Goal: Transaction & Acquisition: Purchase product/service

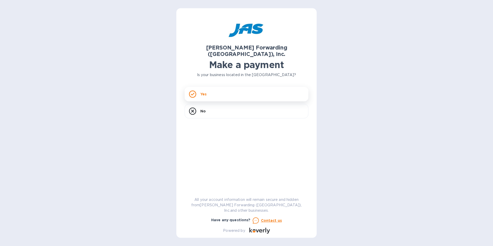
click at [227, 87] on div "Yes" at bounding box center [247, 94] width 124 height 14
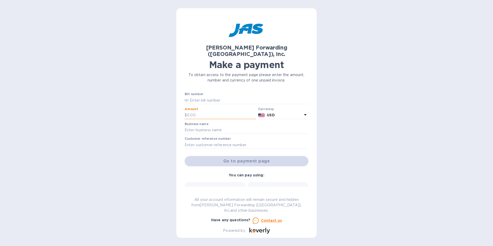
click at [203, 111] on input "text" at bounding box center [221, 115] width 69 height 8
type input "1"
click at [209, 126] on input "text" at bounding box center [247, 130] width 124 height 8
type input "MEI System Inc"
type input "CHI503203970"
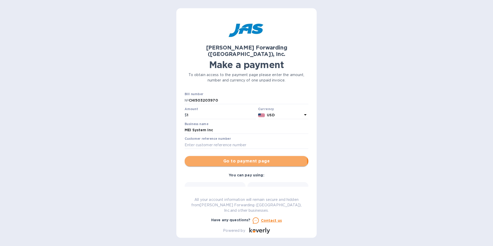
click at [236, 158] on span "Go to payment page" at bounding box center [247, 161] width 116 height 6
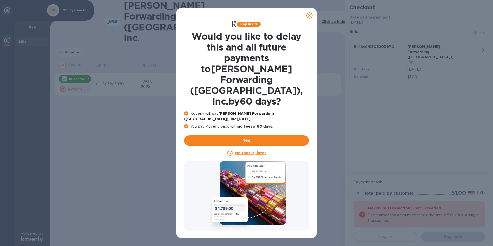
click at [309, 16] on icon at bounding box center [309, 15] width 6 height 6
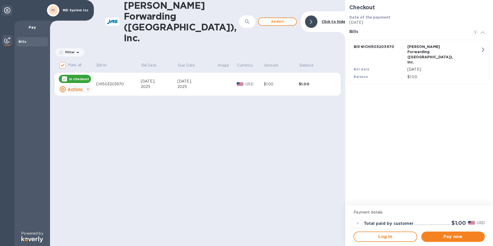
click at [78, 87] on u "Actions" at bounding box center [75, 89] width 15 height 4
click at [77, 102] on b "Delete" at bounding box center [79, 101] width 13 height 4
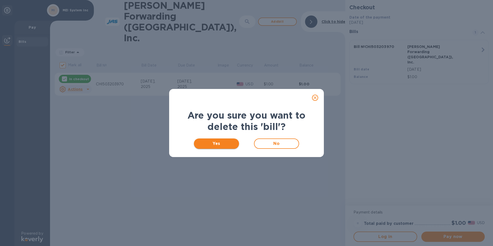
click at [222, 143] on span "Yes" at bounding box center [216, 144] width 37 height 6
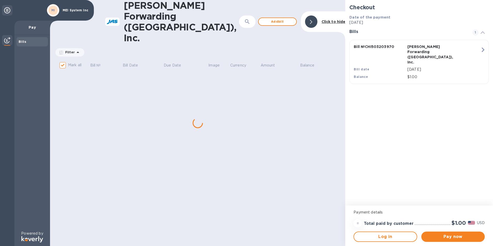
checkbox input "false"
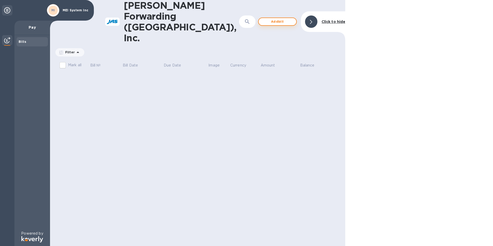
click at [278, 19] on span "Add bill" at bounding box center [277, 22] width 29 height 6
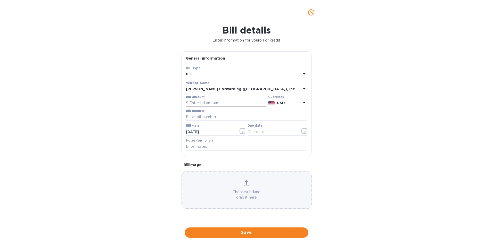
click at [205, 104] on input "text" at bounding box center [226, 103] width 80 height 8
type input "845.00"
type input "CHI503358405"
type input "[DATE]"
type input "9_/__/____"
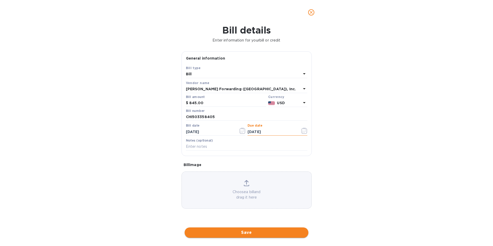
type input "[DATE]"
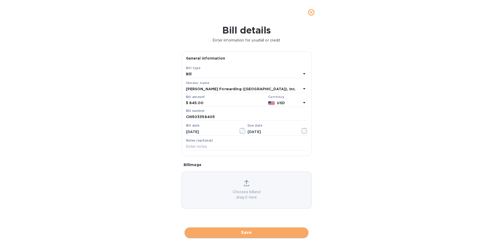
click at [223, 231] on span "Save" at bounding box center [247, 233] width 116 height 6
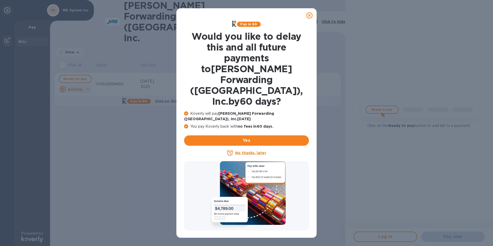
click at [306, 19] on div at bounding box center [309, 15] width 10 height 10
click at [309, 17] on icon at bounding box center [309, 15] width 6 height 6
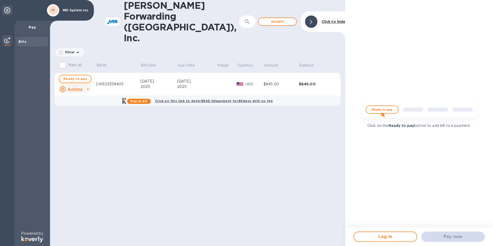
click at [71, 76] on span "Ready to pay" at bounding box center [74, 79] width 23 height 6
checkbox input "true"
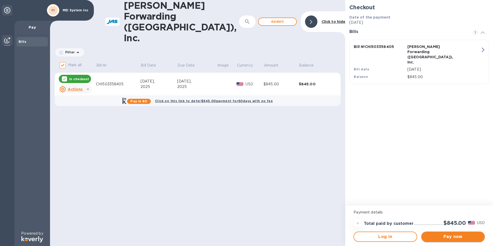
click at [444, 237] on span "Pay now" at bounding box center [452, 237] width 55 height 6
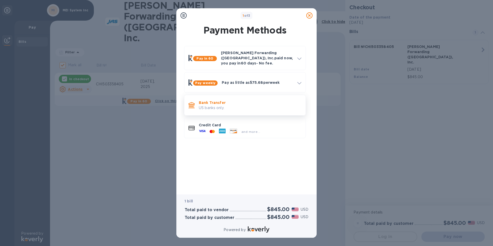
click at [209, 105] on p "US banks only." at bounding box center [250, 107] width 103 height 5
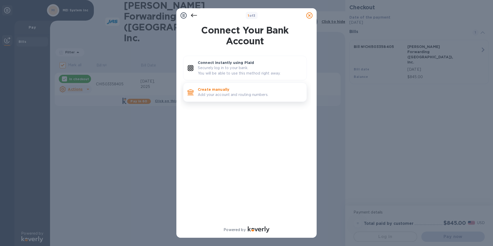
click at [209, 97] on p "Add your account and routing numbers." at bounding box center [250, 94] width 105 height 5
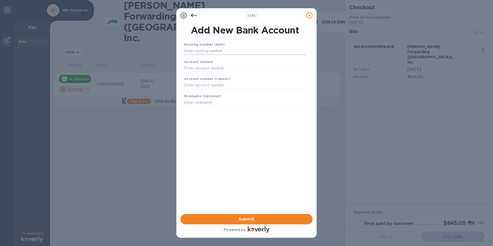
click at [223, 49] on input "text" at bounding box center [245, 51] width 122 height 8
paste input "081904808"
type input "081904808"
click at [218, 76] on input "text" at bounding box center [245, 75] width 122 height 8
click at [245, 88] on input "text" at bounding box center [245, 92] width 122 height 8
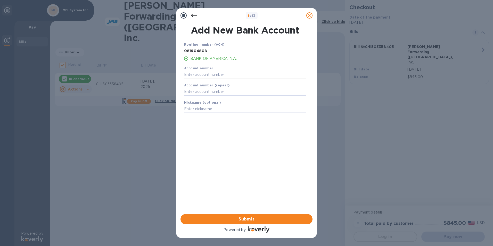
click at [215, 75] on input "text" at bounding box center [245, 75] width 122 height 8
paste input "291016278318"
type input "291016278318"
click at [215, 92] on input "text" at bounding box center [245, 92] width 122 height 8
paste input "291016278318"
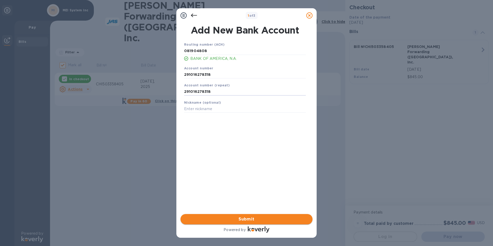
type input "291016278318"
click at [231, 218] on span "Submit" at bounding box center [247, 219] width 124 height 6
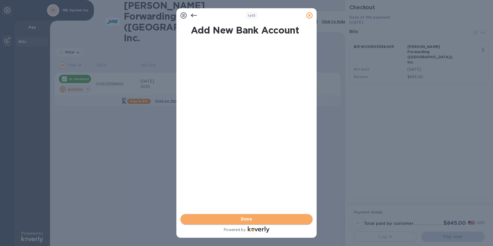
click at [231, 218] on span "Done" at bounding box center [247, 219] width 124 height 6
click at [231, 218] on span "Submit" at bounding box center [247, 219] width 124 height 6
